Goal: Manage account settings

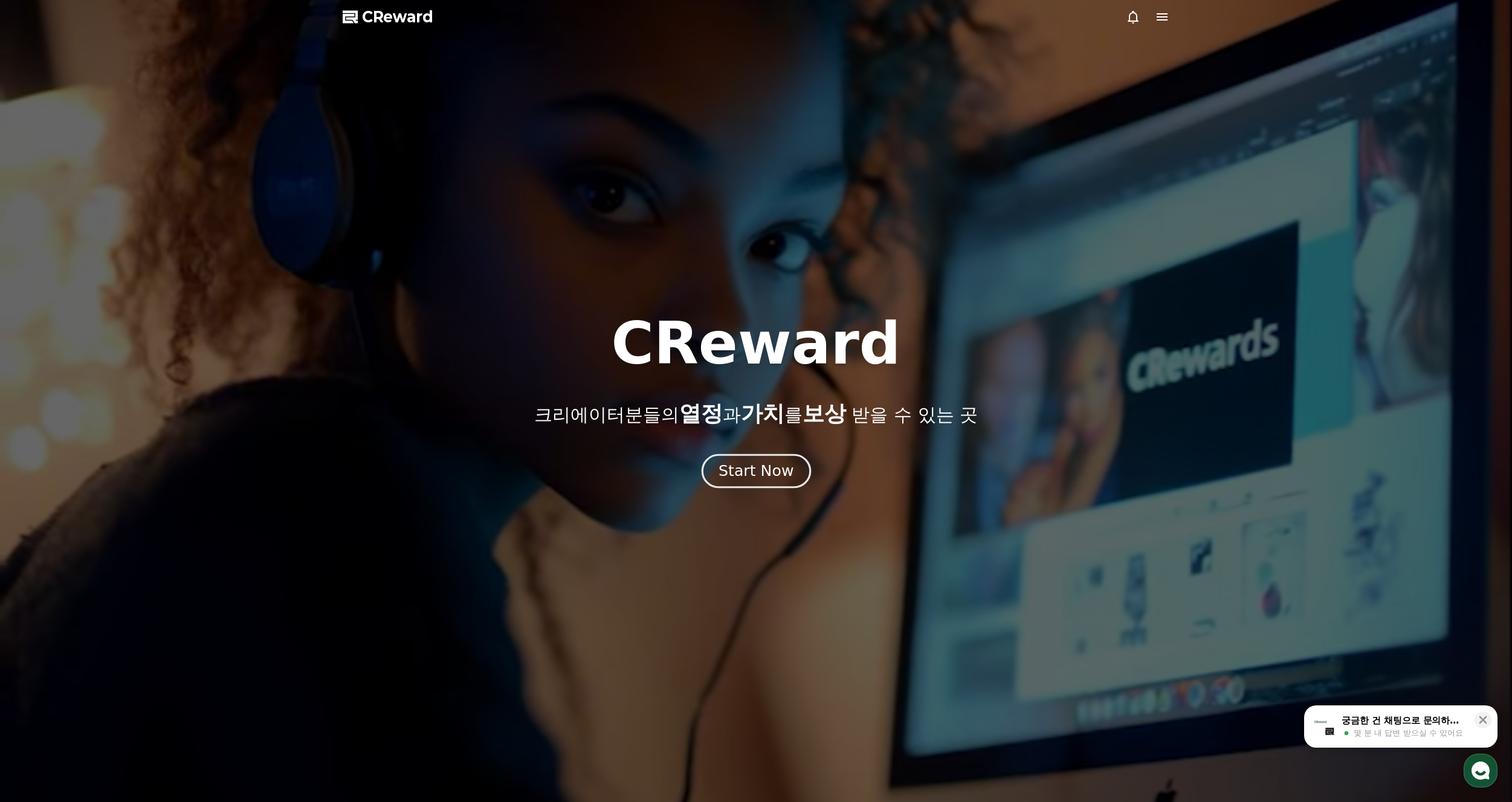
click at [786, 468] on div "Start Now" at bounding box center [756, 471] width 75 height 21
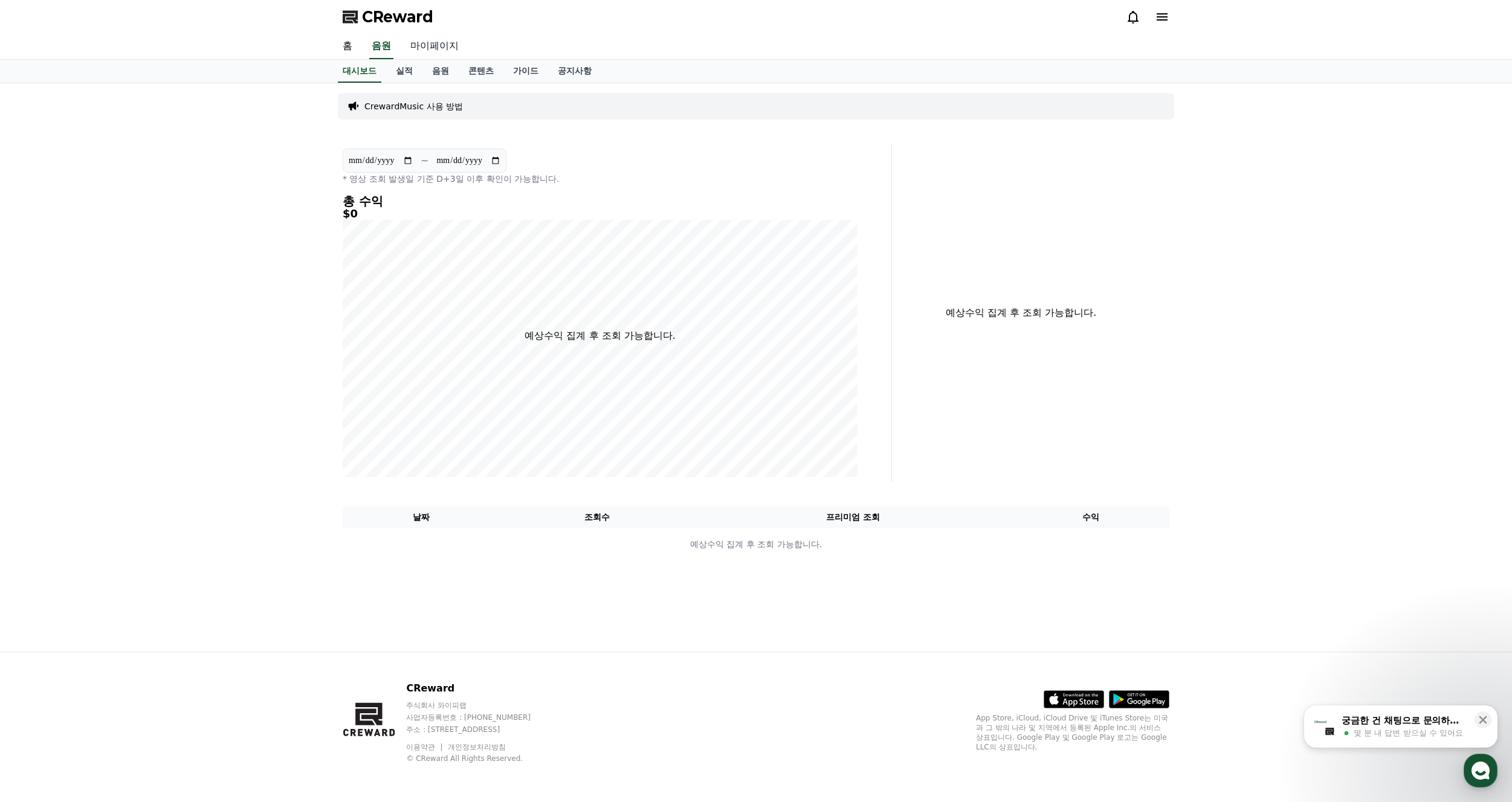
click at [444, 52] on link "마이페이지" at bounding box center [434, 46] width 68 height 25
select select "**********"
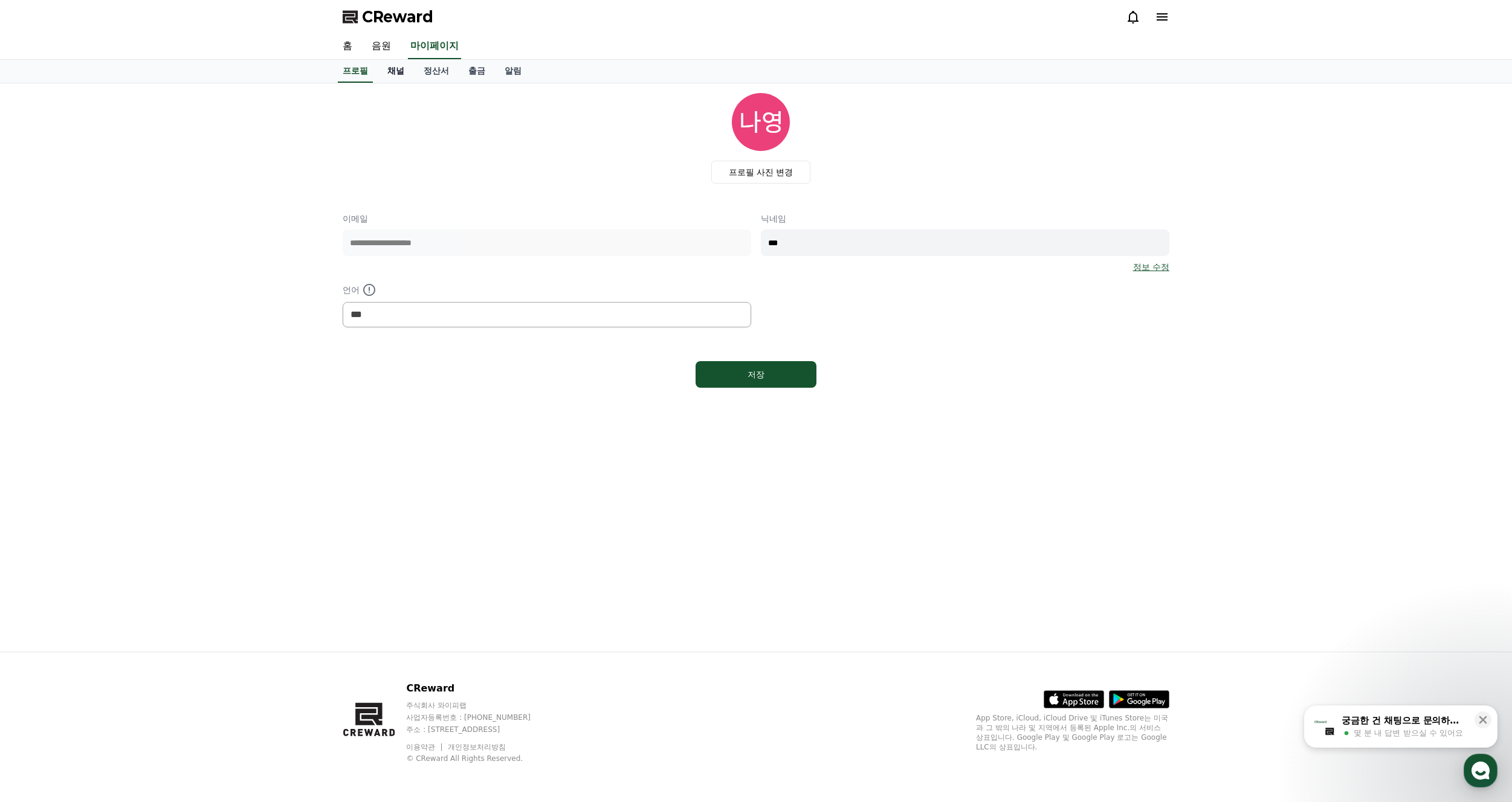
click at [405, 71] on link "채널" at bounding box center [396, 71] width 37 height 23
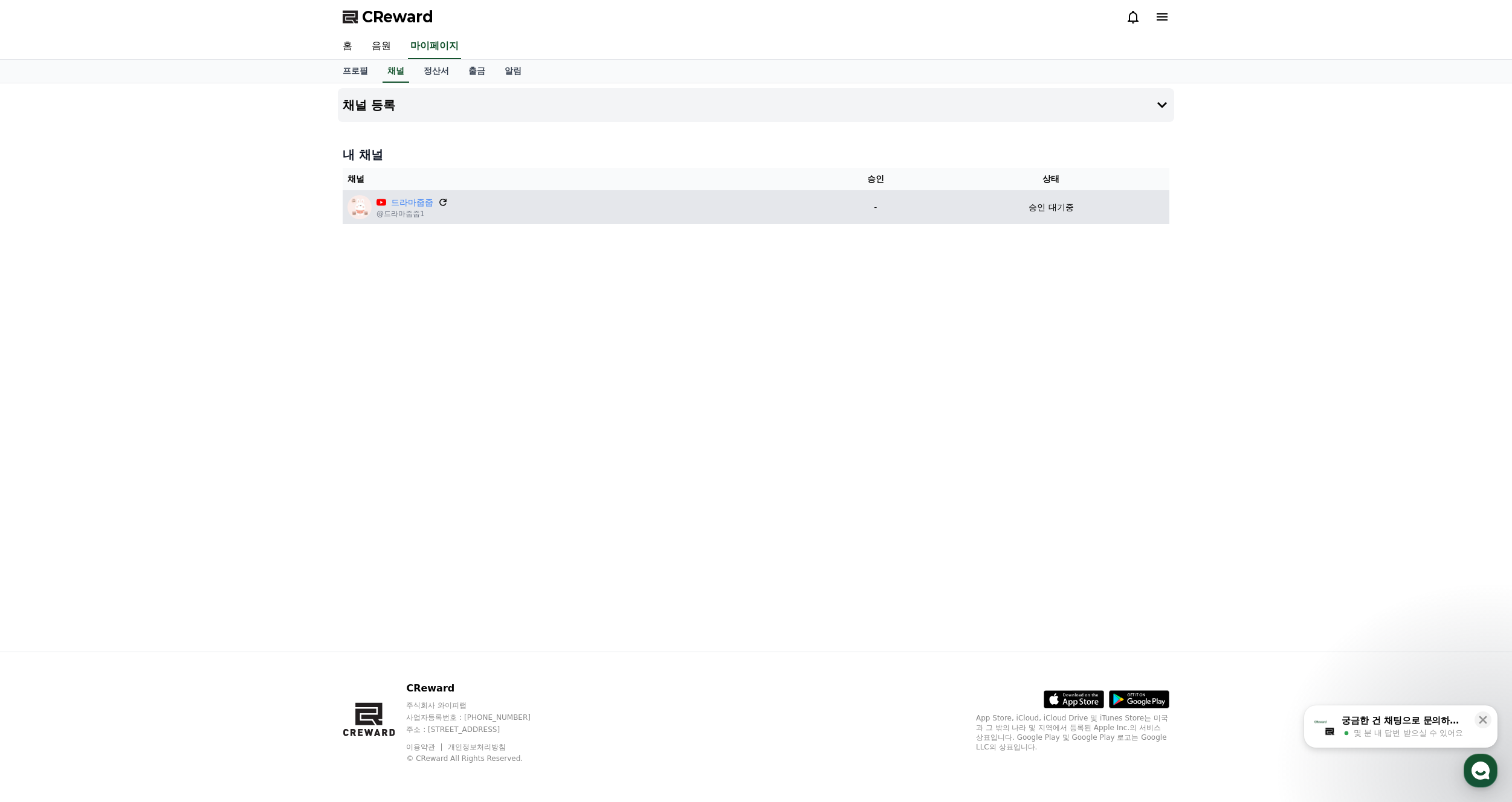
click at [442, 199] on icon at bounding box center [443, 202] width 11 height 11
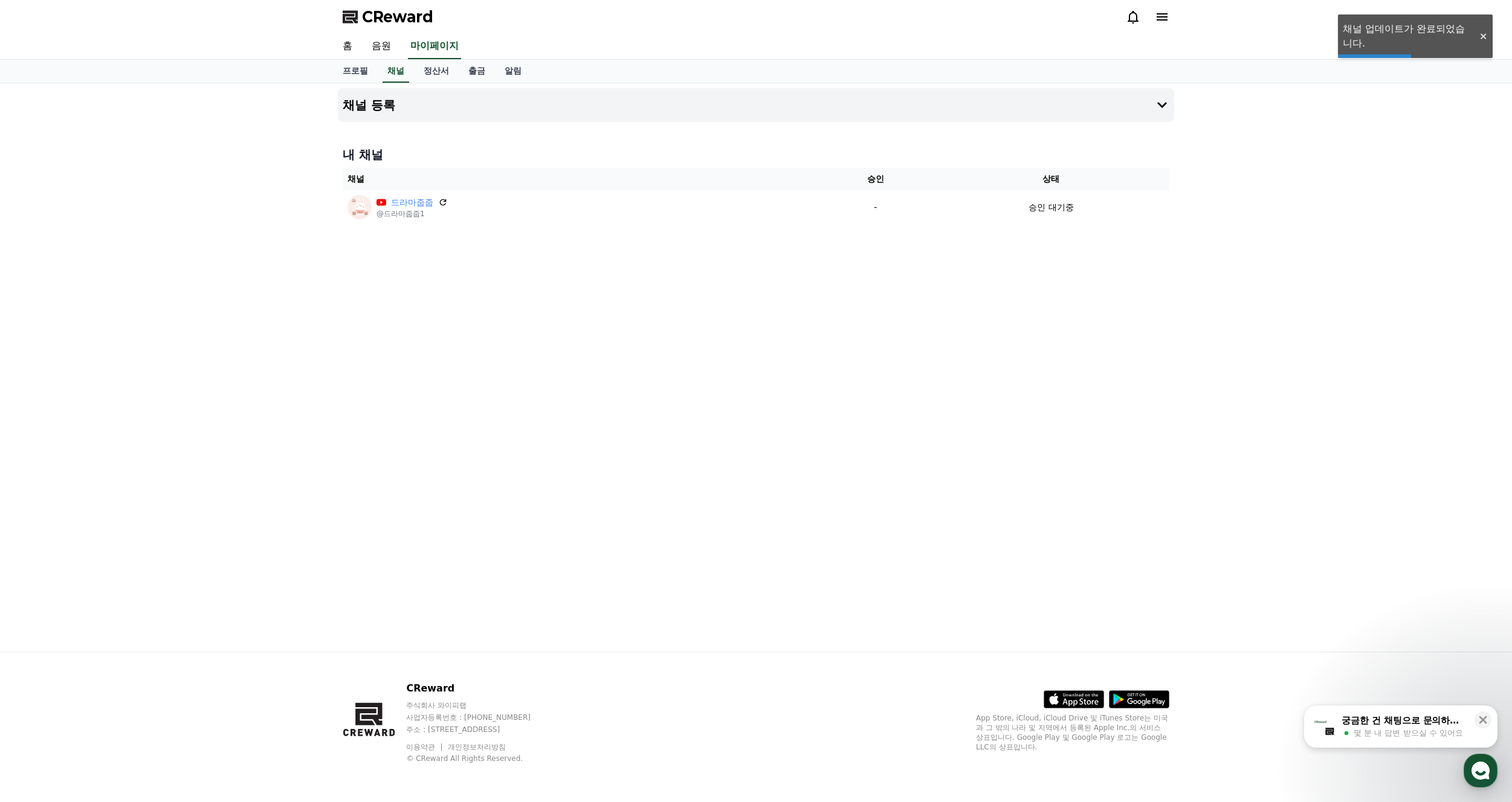
click at [1386, 723] on div "궁금한 건 채팅으로 문의하세요" at bounding box center [1404, 721] width 126 height 12
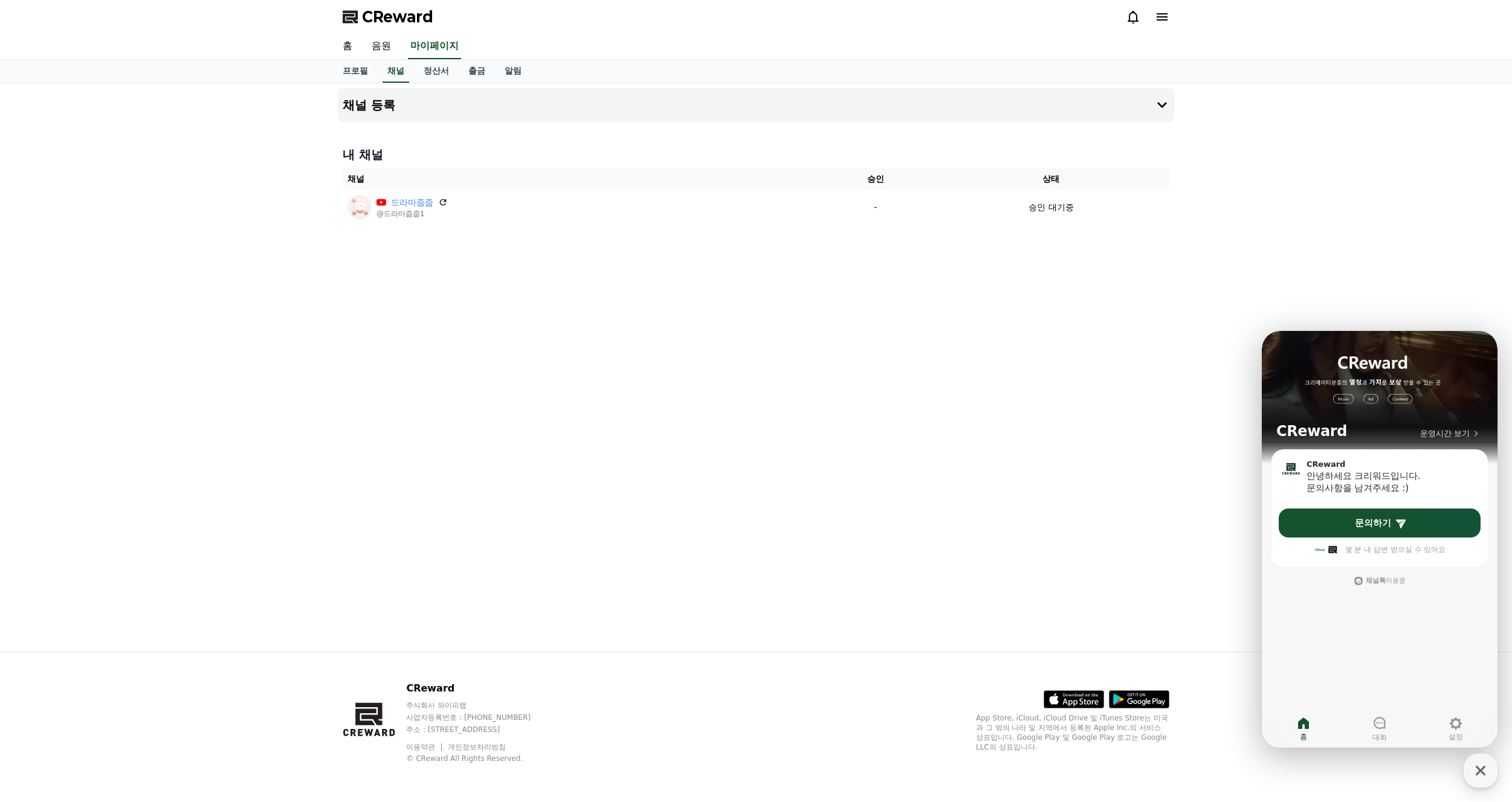
click at [1099, 347] on div "채널 등록 내 채널 채널 승인 상태 드라마줍줍 @드라마줍줍1 - 승인 대기중" at bounding box center [756, 367] width 846 height 568
click at [1483, 771] on icon "button" at bounding box center [1480, 771] width 22 height 22
